Goal: Information Seeking & Learning: Find specific page/section

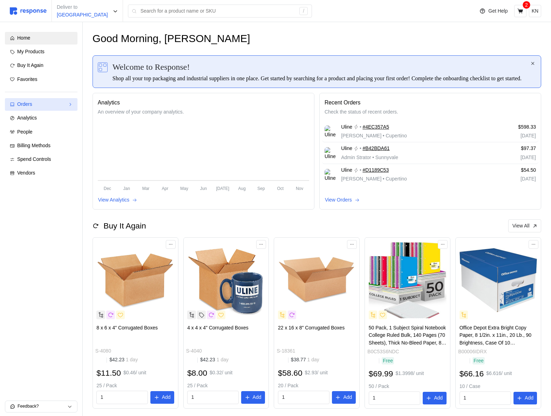
click at [61, 102] on div "Orders" at bounding box center [41, 105] width 48 height 8
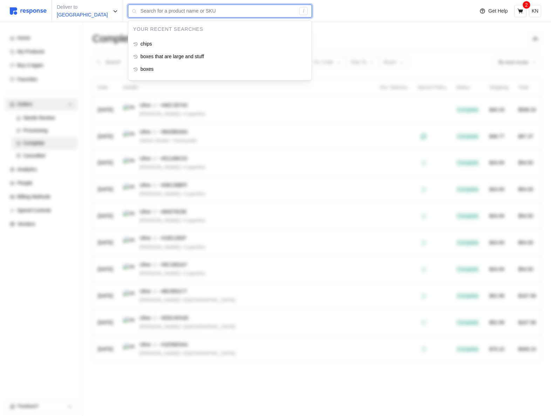
click at [158, 11] on input "text" at bounding box center [218, 11] width 155 height 13
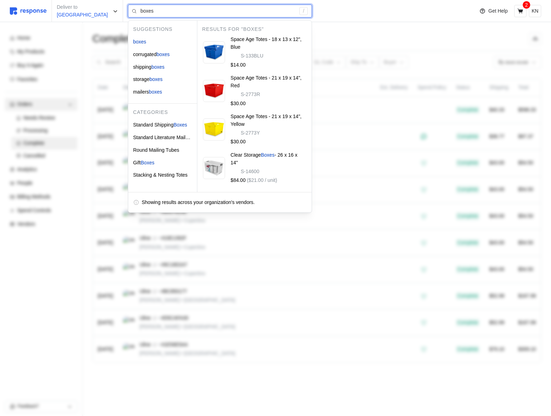
type input "boxes"
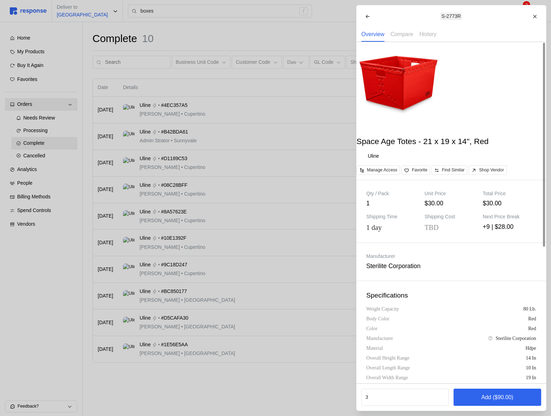
click at [219, 36] on div at bounding box center [275, 208] width 551 height 416
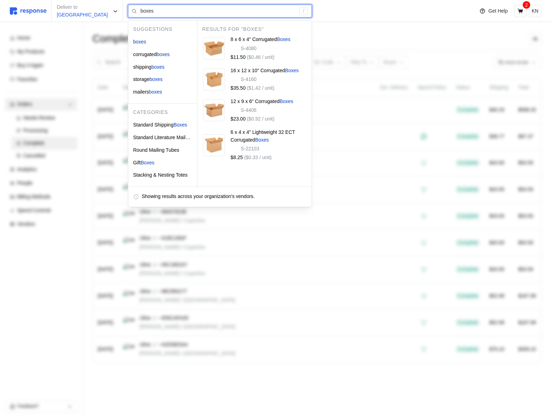
click at [172, 13] on input "boxes" at bounding box center [218, 11] width 155 height 13
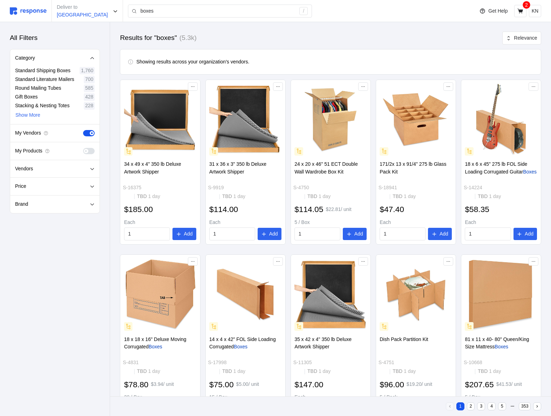
click at [71, 129] on div "My Vendors" at bounding box center [54, 134] width 89 height 18
click at [89, 148] on span at bounding box center [91, 151] width 7 height 6
click at [83, 148] on input "checkbox" at bounding box center [83, 148] width 0 height 0
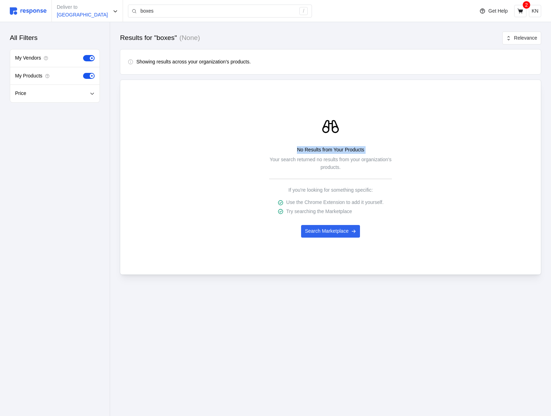
drag, startPoint x: 295, startPoint y: 150, endPoint x: 381, endPoint y: 146, distance: 86.0
click at [381, 146] on div "No Results from Your Products Your search returned no results from your organiz…" at bounding box center [330, 180] width 123 height 69
copy p "No Results from Your Products"
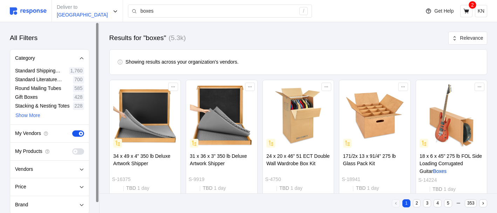
drag, startPoint x: 74, startPoint y: 150, endPoint x: 90, endPoint y: 131, distance: 25.1
click at [90, 131] on div "All Filters Category Standard Shipping Boxes 1,760 Standard Literature Mailers …" at bounding box center [49, 122] width 99 height 201
click at [78, 150] on span at bounding box center [81, 151] width 7 height 6
click at [72, 148] on input "checkbox" at bounding box center [72, 148] width 0 height 0
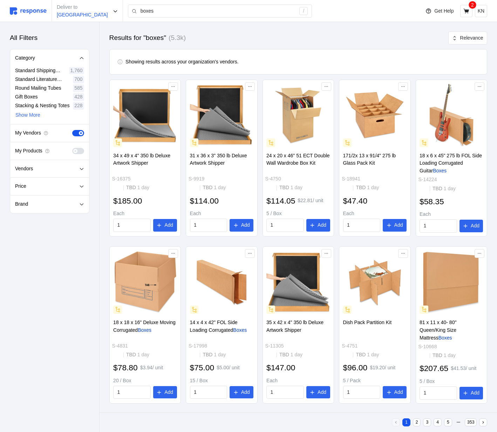
click at [33, 21] on div "Deliver to [GEOGRAPHIC_DATA] boxes /" at bounding box center [213, 11] width 407 height 22
click at [34, 13] on img at bounding box center [28, 10] width 37 height 7
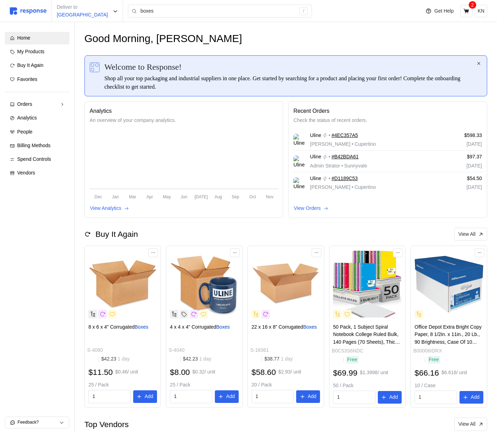
click at [38, 170] on span "Feedback?" at bounding box center [39, 422] width 42 height 11
click at [21, 170] on textarea at bounding box center [37, 392] width 64 height 20
click at [62, 170] on icon "button" at bounding box center [61, 423] width 5 height 5
